Goal: Information Seeking & Learning: Learn about a topic

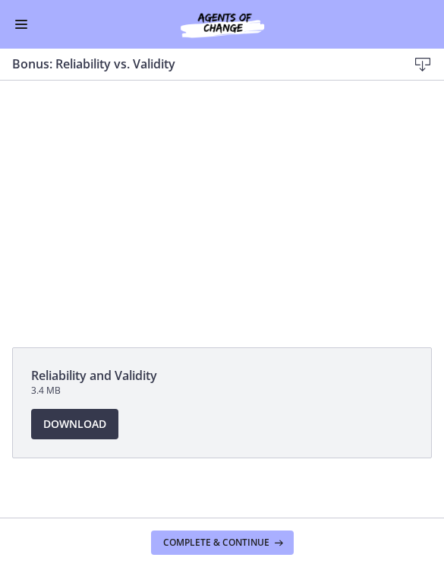
click at [183, 185] on div at bounding box center [222, 206] width 444 height 250
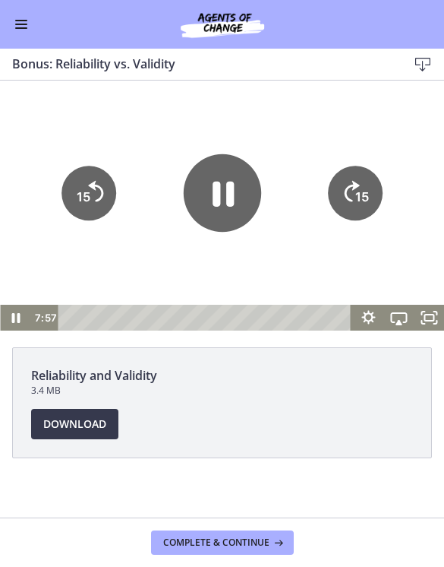
click at [223, 194] on icon "Pause" at bounding box center [221, 191] width 77 height 77
click at [201, 185] on icon "Play Video" at bounding box center [221, 191] width 77 height 77
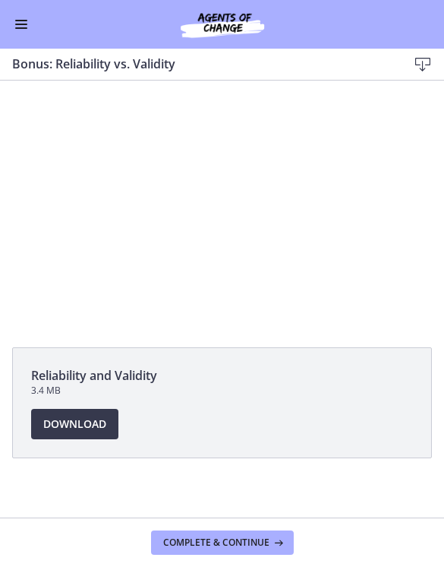
click at [310, 213] on div at bounding box center [222, 206] width 444 height 250
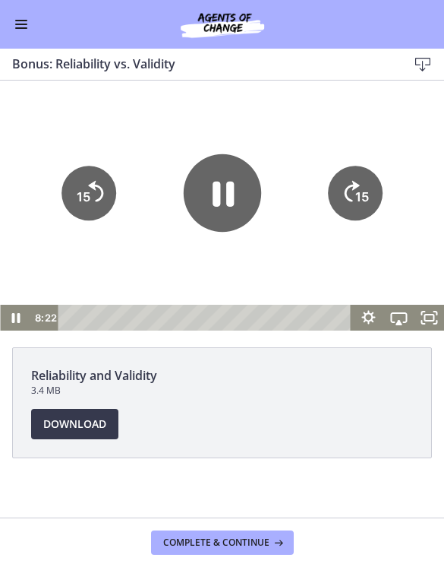
click at [218, 193] on icon "Pause" at bounding box center [223, 193] width 21 height 25
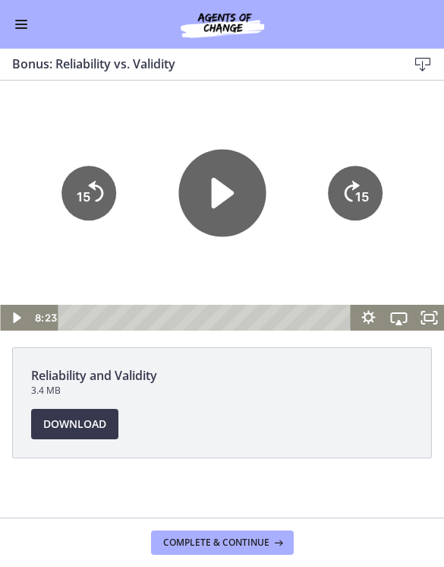
click at [213, 202] on icon "Play Video" at bounding box center [222, 192] width 23 height 31
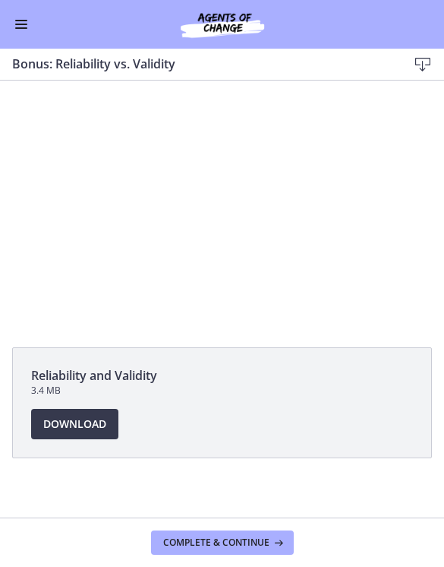
click at [213, 198] on div at bounding box center [222, 206] width 444 height 250
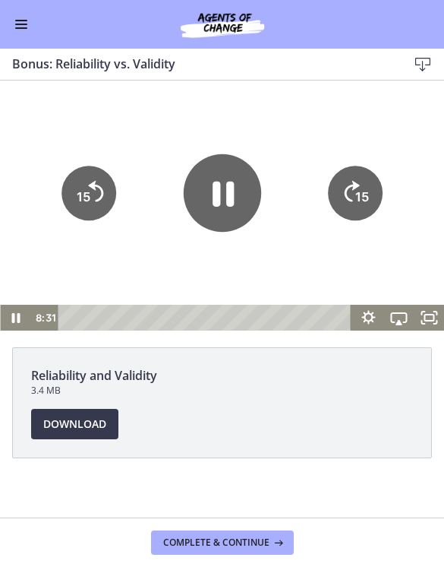
click at [220, 186] on icon "Pause" at bounding box center [221, 191] width 77 height 77
click at [221, 223] on icon "Play Video" at bounding box center [221, 191] width 77 height 77
click at [155, 272] on div at bounding box center [222, 206] width 444 height 250
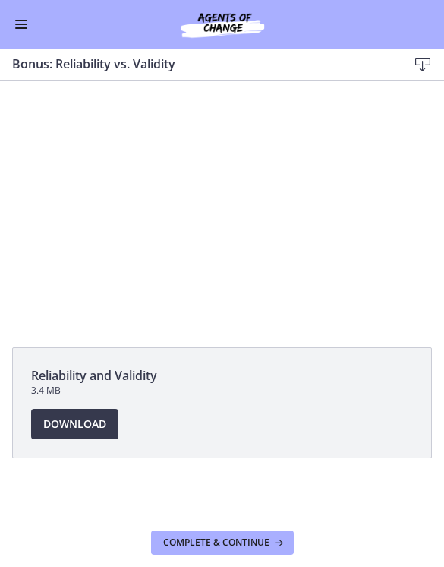
click at [254, 167] on div at bounding box center [222, 206] width 444 height 250
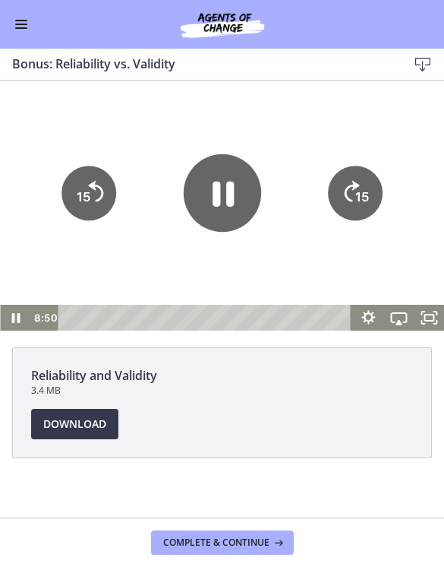
click at [238, 194] on icon "Pause" at bounding box center [221, 191] width 77 height 77
click at [131, 111] on div at bounding box center [222, 206] width 444 height 250
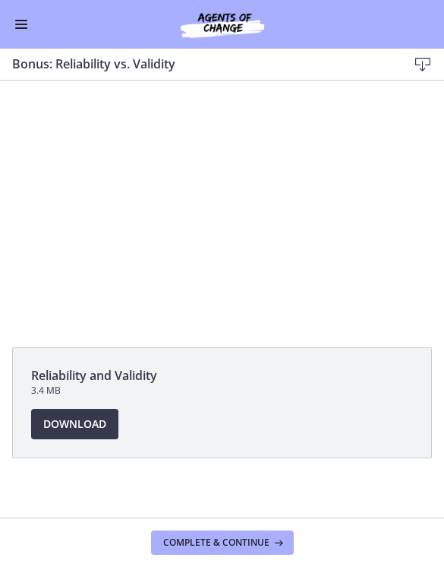
click at [257, 173] on div at bounding box center [222, 206] width 444 height 250
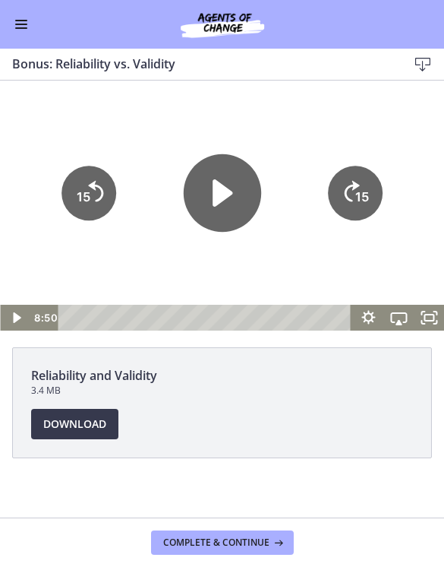
click at [248, 175] on icon "Play Video" at bounding box center [221, 191] width 77 height 77
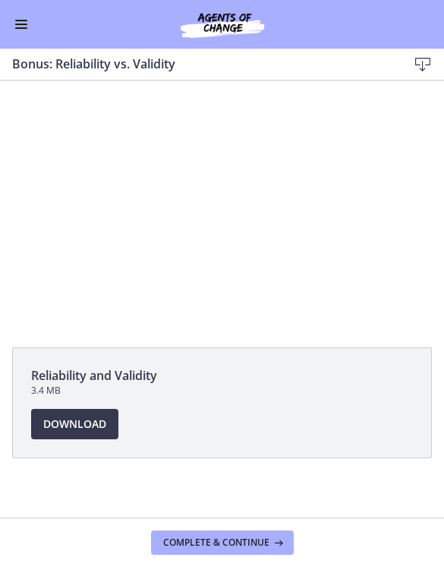
click at [235, 200] on div at bounding box center [222, 206] width 444 height 250
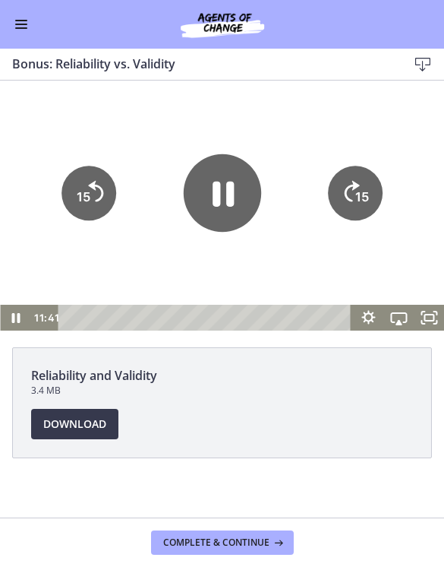
click at [221, 185] on icon "Pause" at bounding box center [221, 191] width 77 height 77
click at [222, 207] on icon "Play Video" at bounding box center [221, 191] width 77 height 77
click at [148, 277] on div at bounding box center [222, 206] width 444 height 250
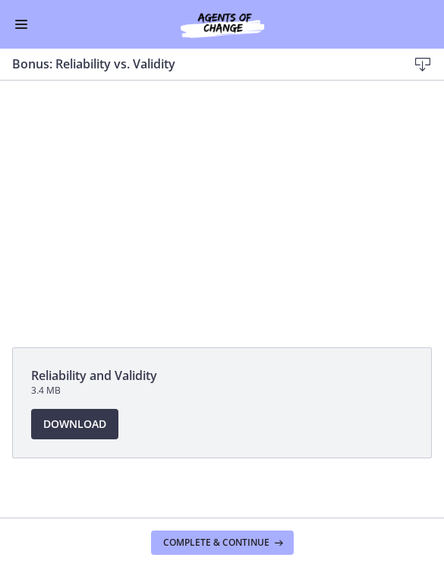
click at [197, 172] on div at bounding box center [222, 206] width 444 height 250
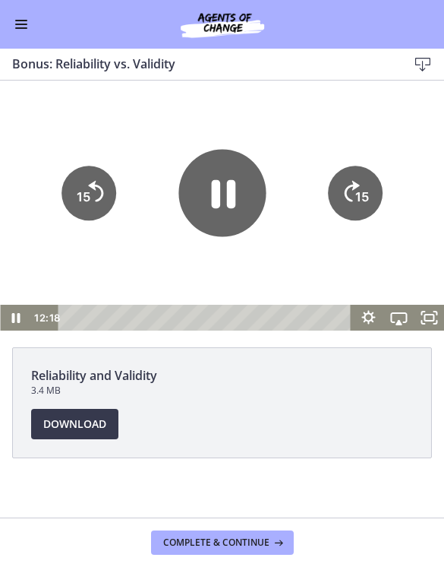
click at [218, 191] on icon "Pause" at bounding box center [223, 193] width 24 height 28
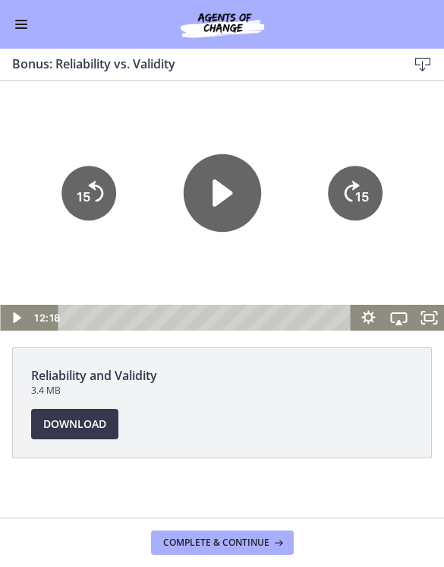
click at [213, 193] on icon "Play Video" at bounding box center [223, 192] width 20 height 27
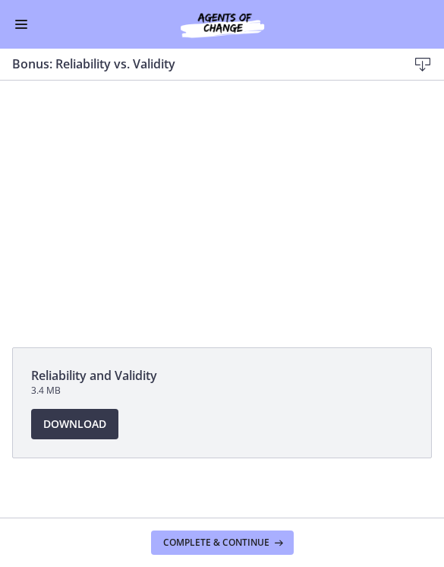
click at [136, 204] on div at bounding box center [222, 206] width 444 height 250
click at [202, 542] on span "Complete & continue" at bounding box center [216, 542] width 106 height 12
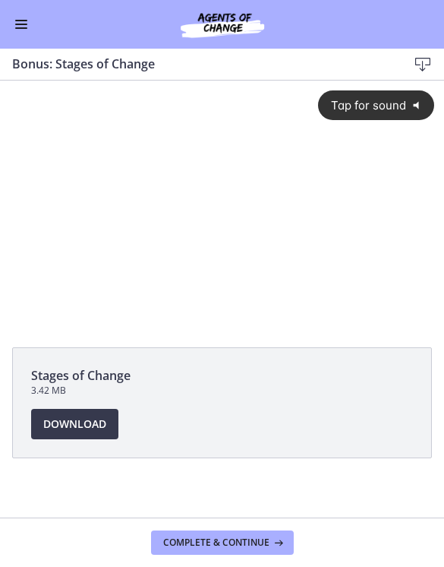
click at [376, 102] on span "Tap for sound" at bounding box center [363, 105] width 87 height 14
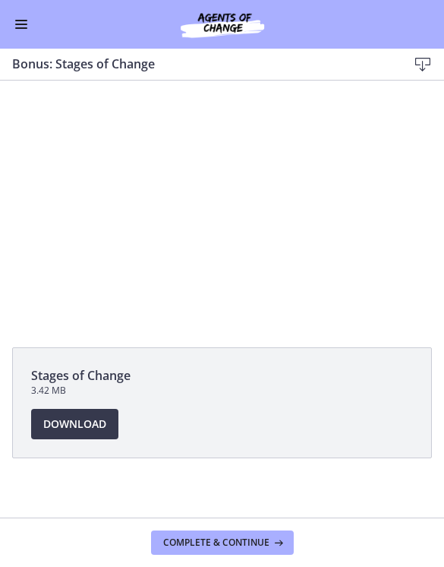
click at [226, 215] on div at bounding box center [222, 206] width 444 height 250
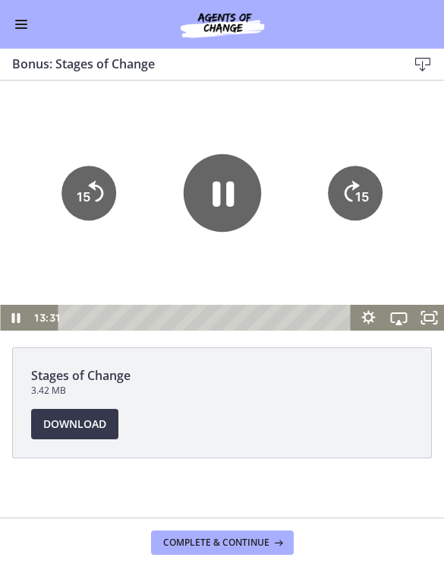
click at [87, 199] on tspan "15" at bounding box center [84, 195] width 14 height 15
click at [222, 198] on icon "Pause" at bounding box center [221, 191] width 77 height 77
click at [209, 195] on icon "Play Video" at bounding box center [221, 191] width 77 height 77
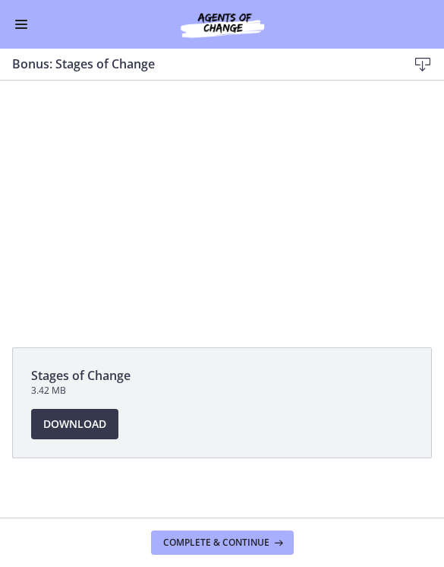
click at [226, 166] on div at bounding box center [222, 206] width 444 height 250
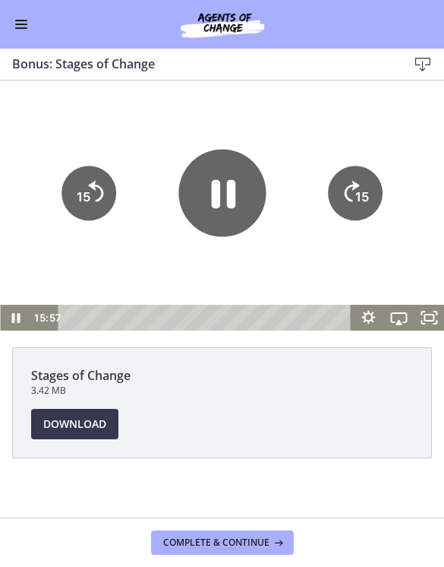
click at [227, 184] on icon "Pause" at bounding box center [223, 193] width 24 height 28
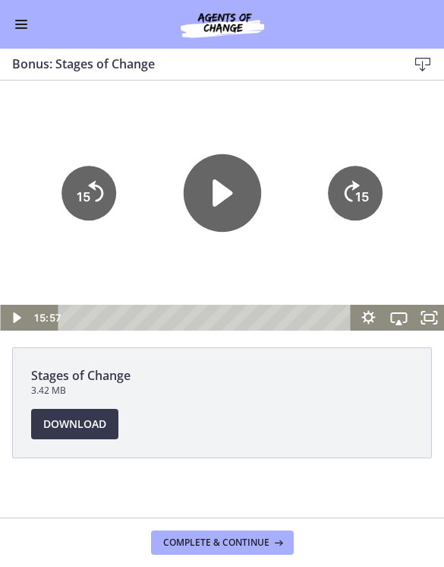
click at [254, 176] on icon "Play Video" at bounding box center [221, 191] width 77 height 77
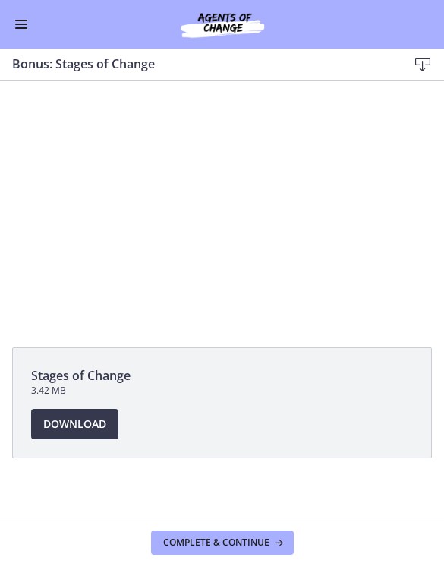
click at [330, 264] on div at bounding box center [222, 206] width 444 height 250
click at [244, 542] on span "Complete & continue" at bounding box center [216, 542] width 106 height 12
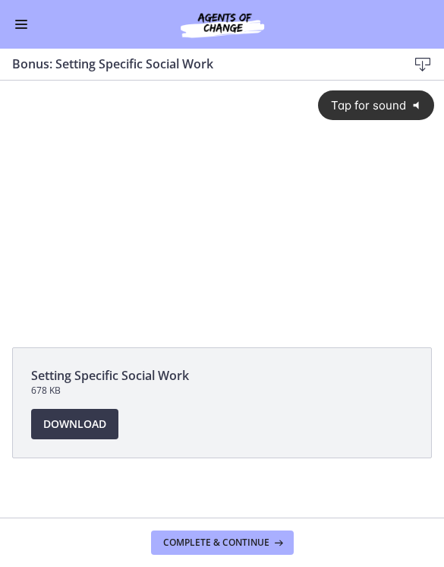
click at [395, 109] on span "Tap for sound" at bounding box center [363, 105] width 87 height 14
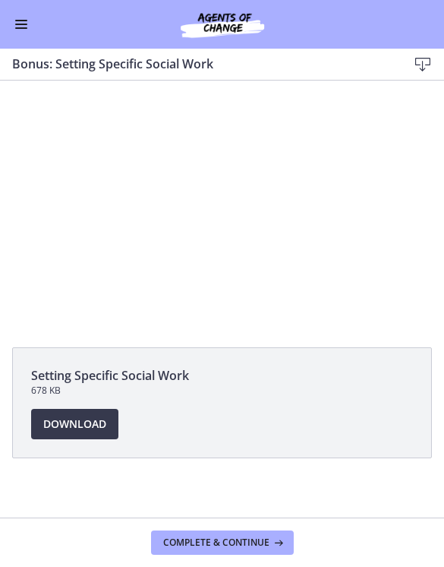
click at [227, 186] on div at bounding box center [222, 206] width 444 height 250
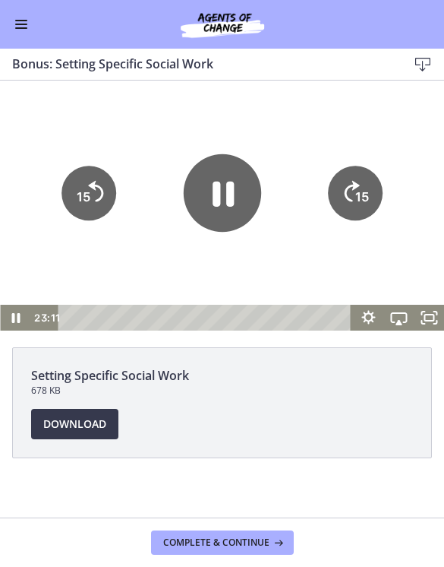
click at [208, 207] on icon "Pause" at bounding box center [221, 191] width 77 height 77
